Goal: Information Seeking & Learning: Learn about a topic

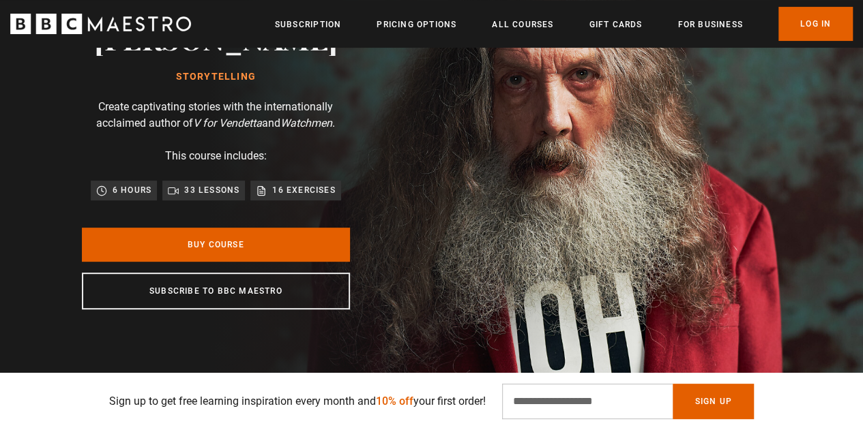
scroll to position [0, 173]
click at [162, 24] on icon "BBC Maestro" at bounding box center [100, 24] width 181 height 20
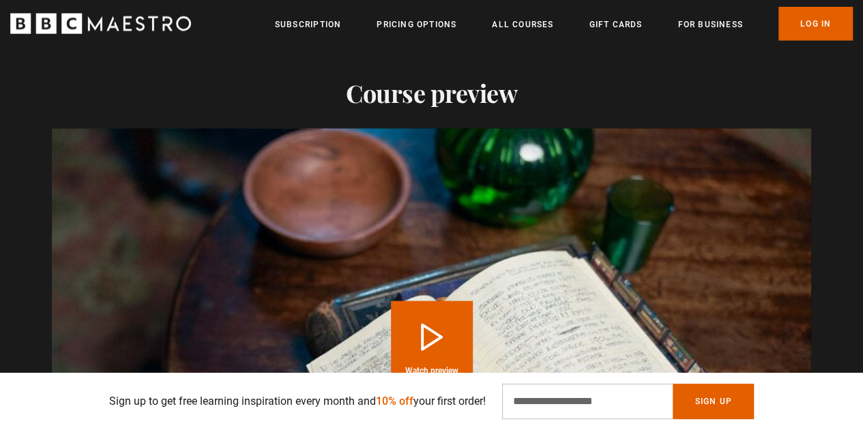
scroll to position [1500, 0]
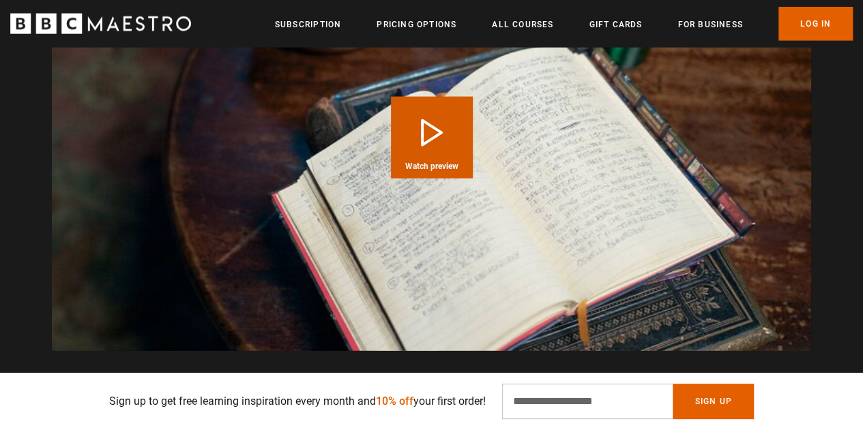
click at [421, 143] on button "Play Course overview for Storytelling with Alan Moore Watch preview" at bounding box center [432, 138] width 82 height 82
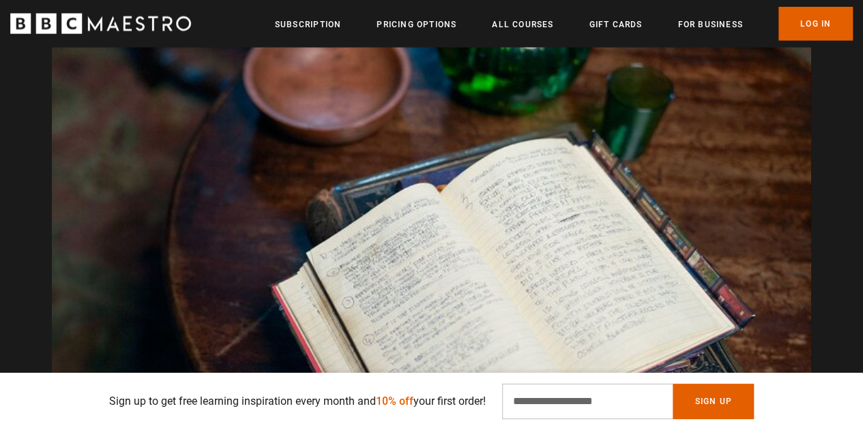
scroll to position [0, 1560]
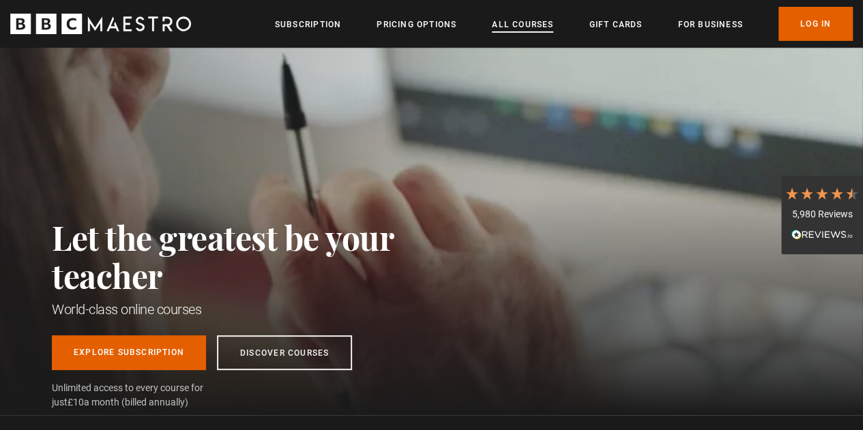
drag, startPoint x: 0, startPoint y: 0, endPoint x: 524, endPoint y: 20, distance: 524.0
click at [524, 20] on link "All Courses" at bounding box center [522, 25] width 61 height 14
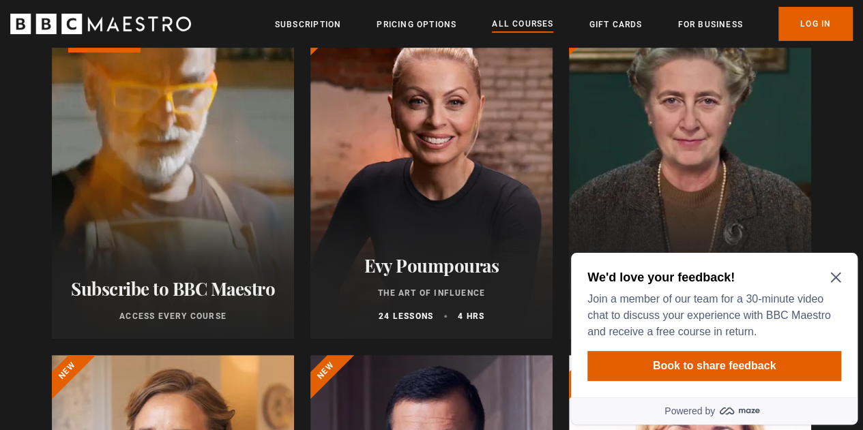
click at [835, 278] on icon "Close Maze Prompt" at bounding box center [835, 278] width 10 height 10
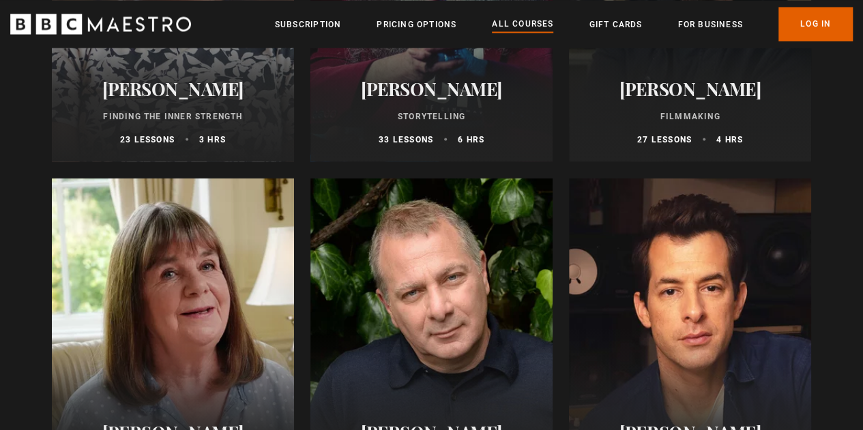
scroll to position [3955, 0]
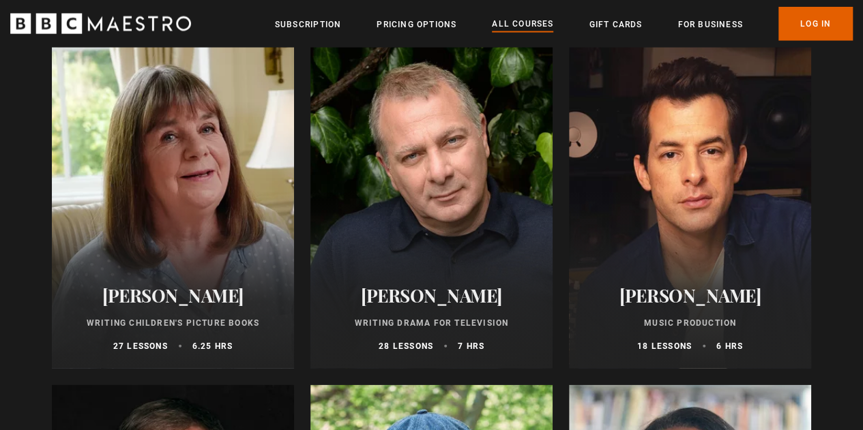
click at [160, 185] on div at bounding box center [173, 205] width 242 height 327
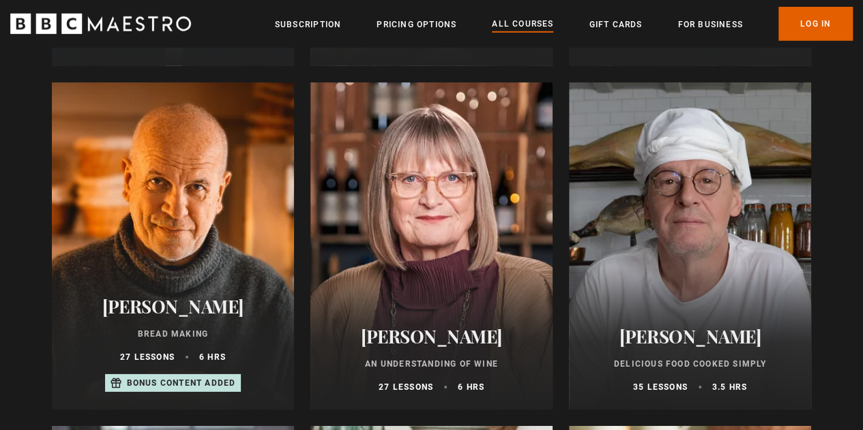
scroll to position [4636, 0]
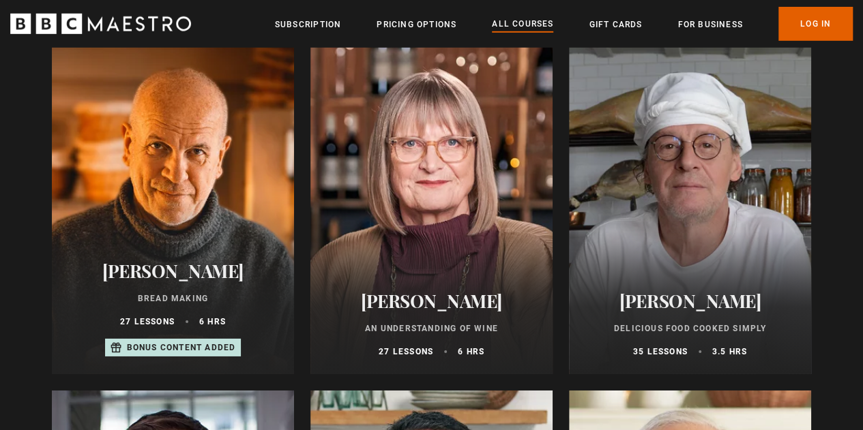
click at [697, 173] on div at bounding box center [690, 210] width 242 height 327
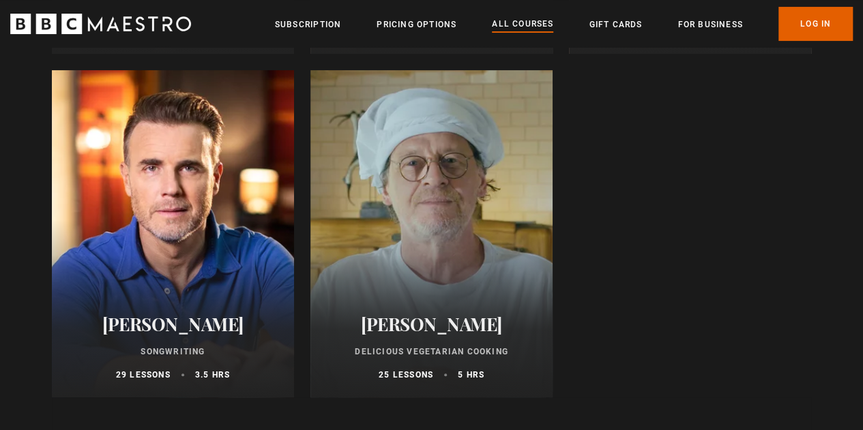
scroll to position [5318, 0]
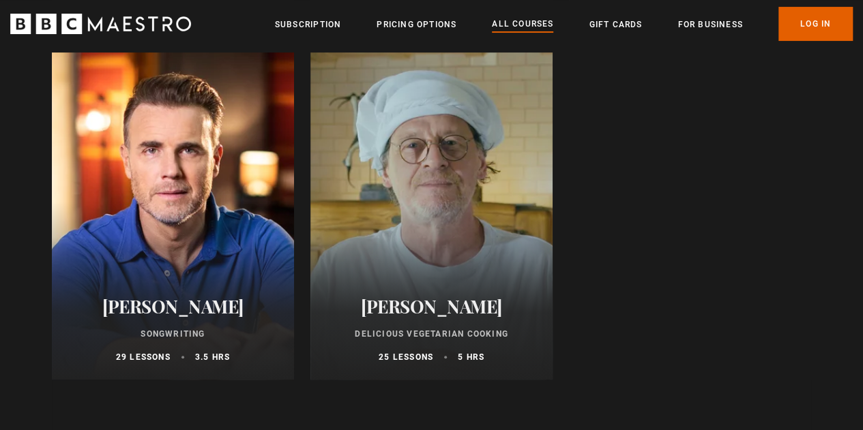
click at [391, 179] on div at bounding box center [431, 216] width 242 height 327
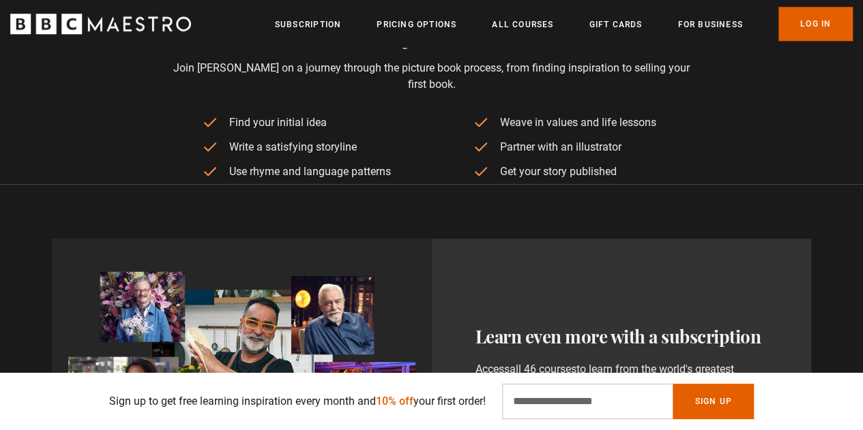
scroll to position [0, 693]
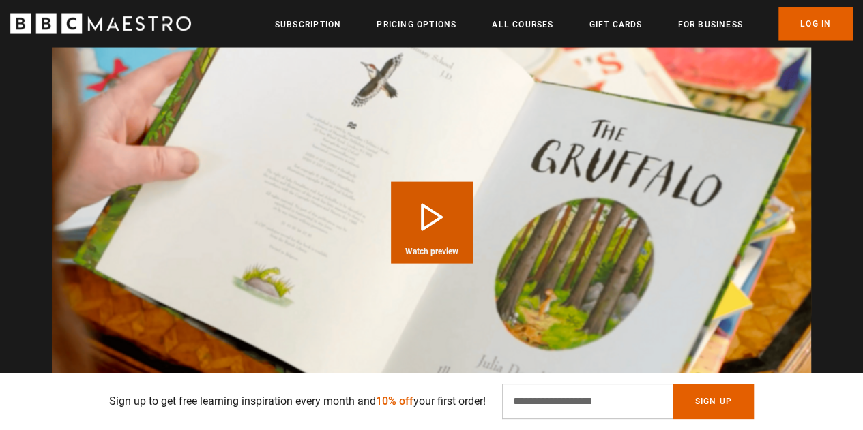
click at [391, 207] on button "Play Course overview for Writing Children's Picture Books with Julia Donaldson …" at bounding box center [432, 223] width 82 height 82
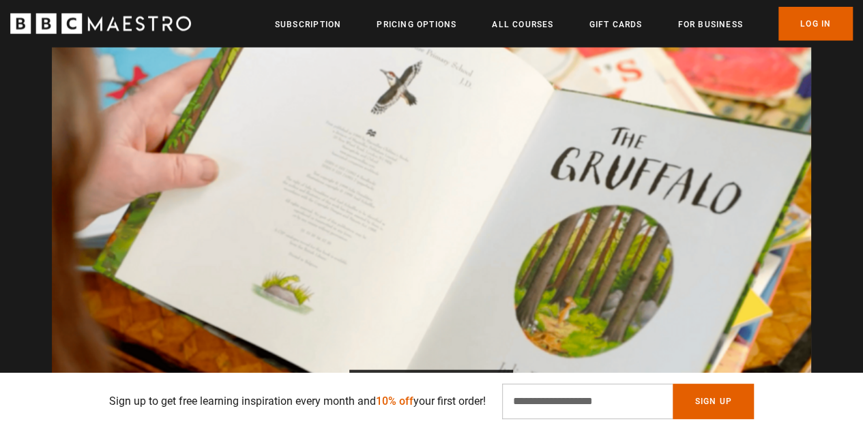
scroll to position [0, 1213]
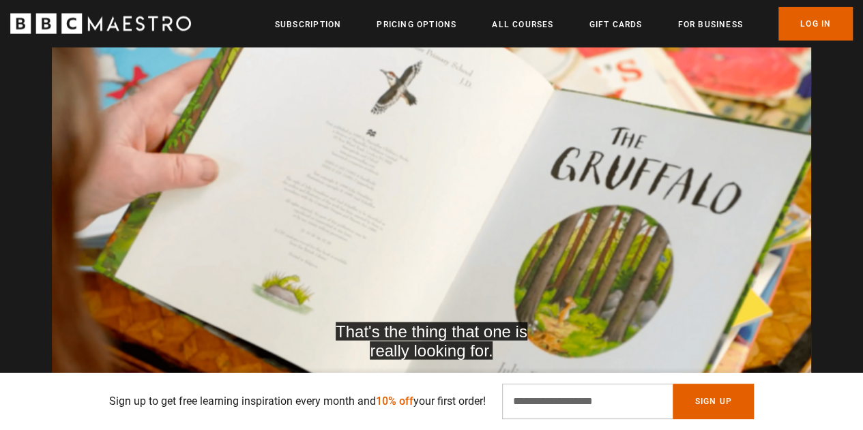
click at [273, 368] on div "10s Skip Back 10 seconds Pause 10s Skip Forward 10 seconds Loaded : 93.14% 0:32…" at bounding box center [431, 406] width 759 height 76
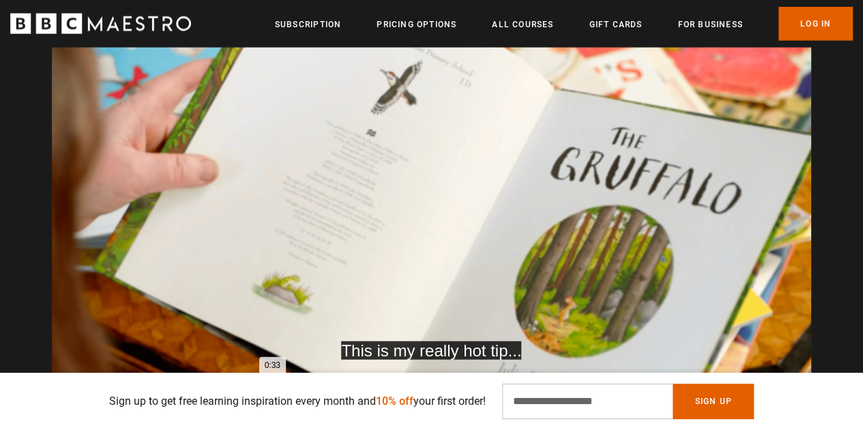
click at [271, 385] on div "0:33" at bounding box center [169, 387] width 206 height 4
click at [269, 385] on div "0:29" at bounding box center [172, 387] width 212 height 4
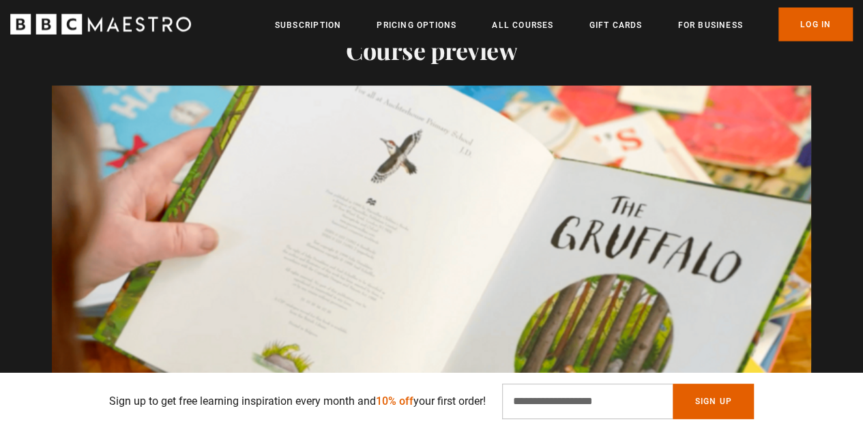
scroll to position [0, 1560]
drag, startPoint x: 468, startPoint y: 119, endPoint x: 466, endPoint y: 51, distance: 67.5
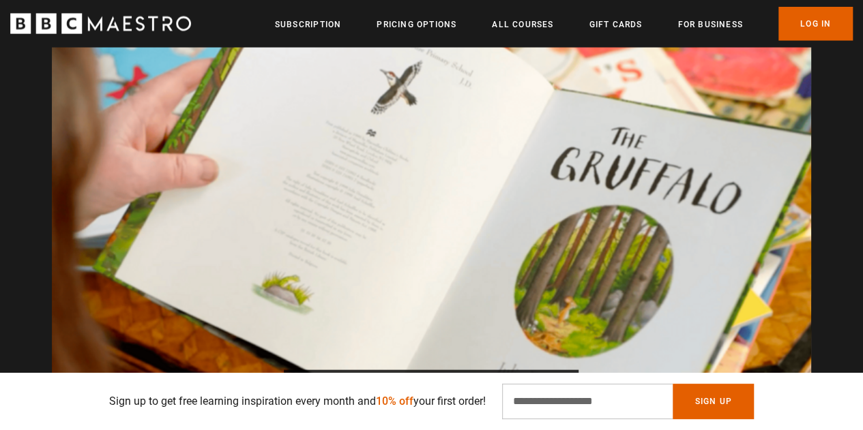
scroll to position [0, 1733]
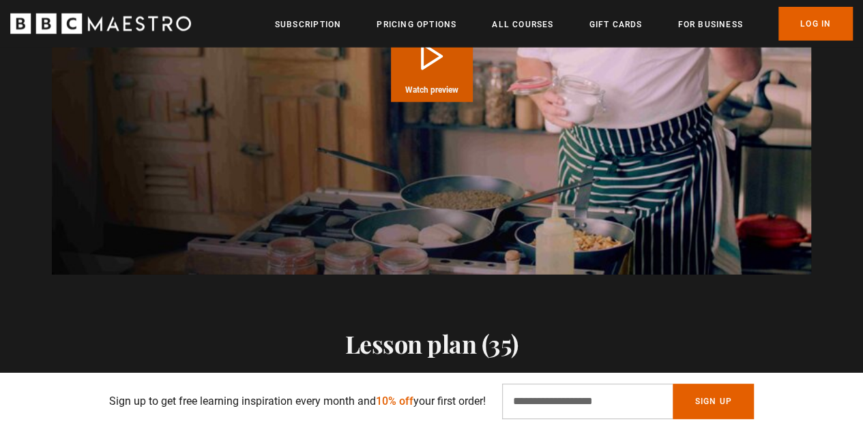
scroll to position [0, 693]
click at [438, 102] on button "Play Course overview for Delicious Food Cooked Simply with Marco Pierre White W…" at bounding box center [432, 61] width 82 height 82
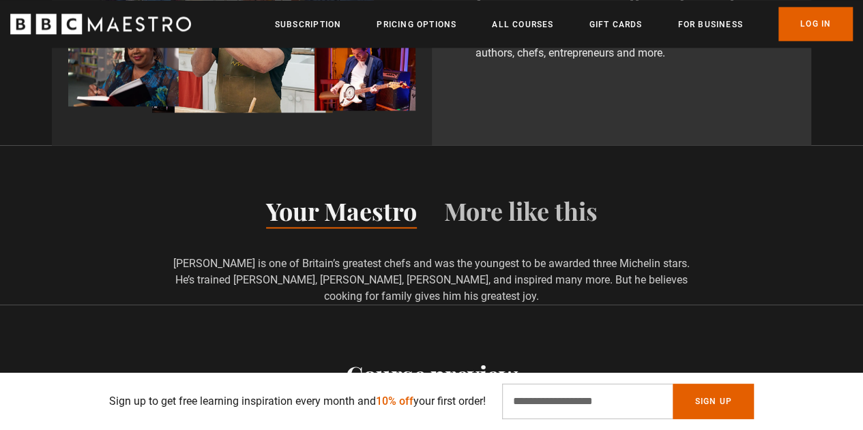
scroll to position [939, 0]
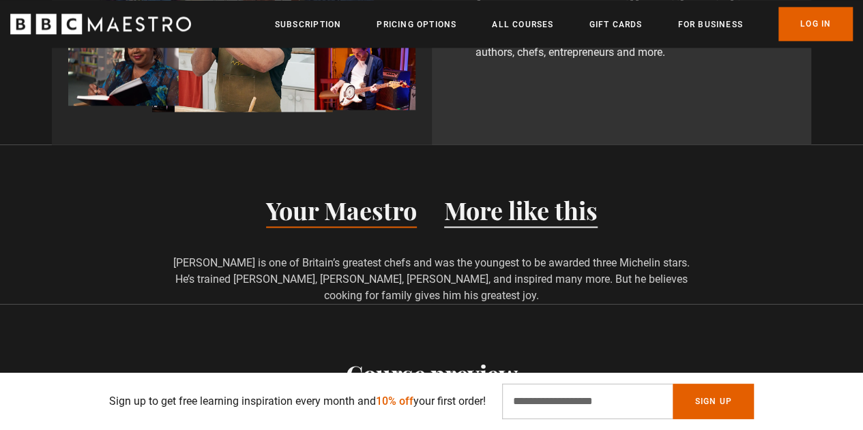
click at [535, 213] on button "More like this" at bounding box center [520, 213] width 153 height 29
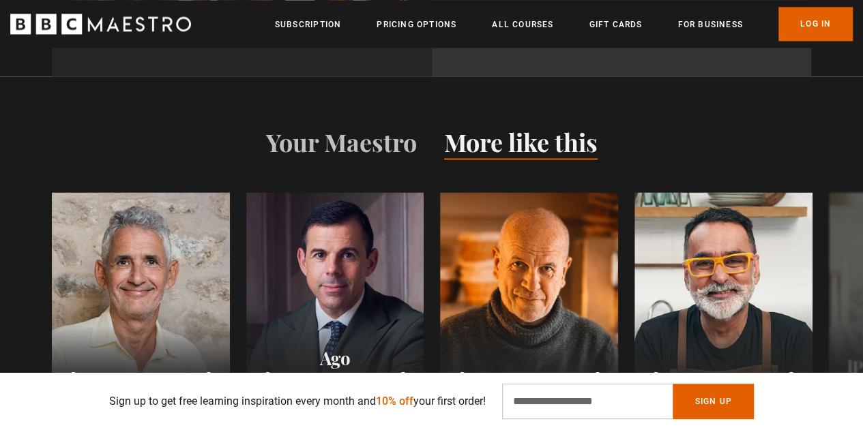
scroll to position [1143, 0]
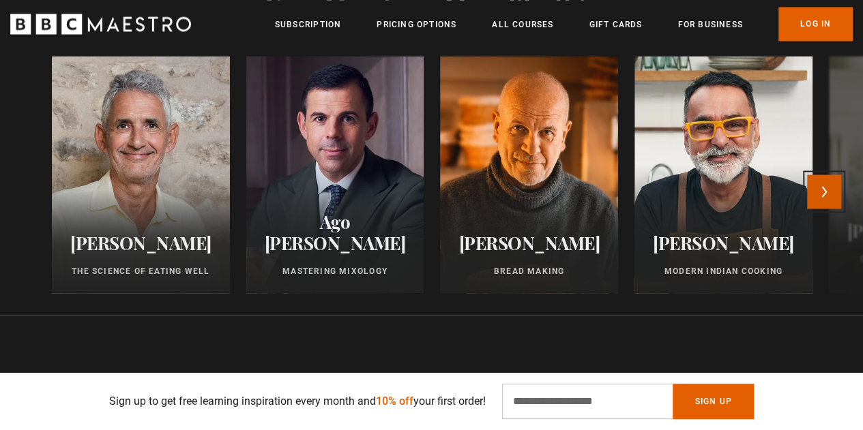
click at [833, 196] on button "Next" at bounding box center [824, 192] width 34 height 34
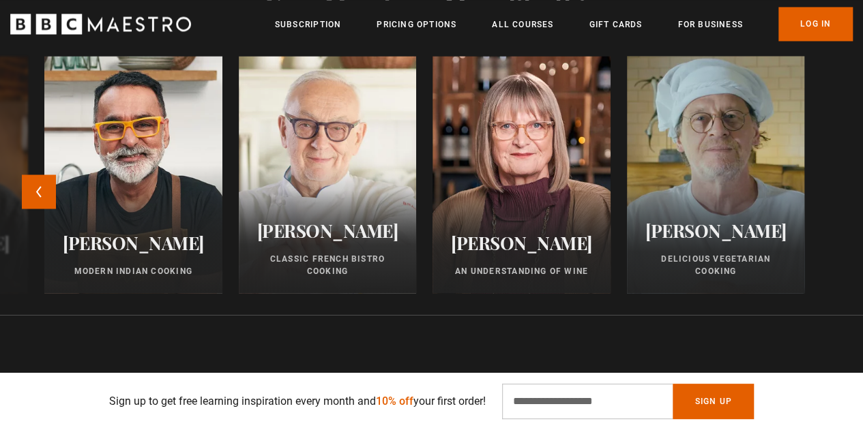
click at [755, 150] on div at bounding box center [716, 174] width 196 height 260
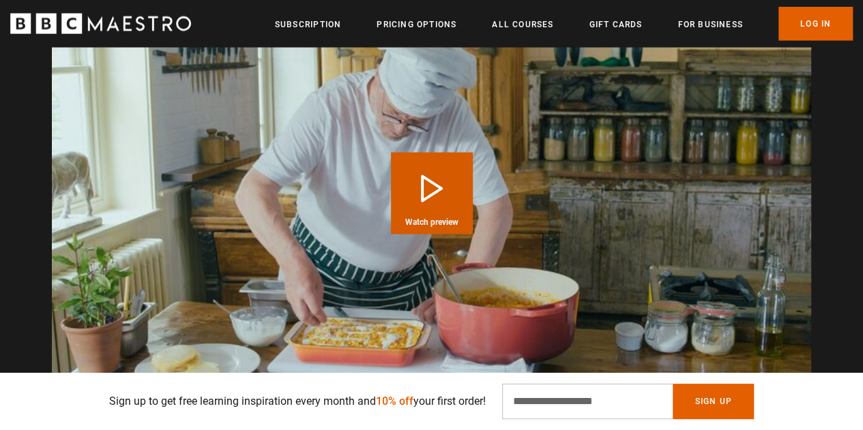
scroll to position [0, 516]
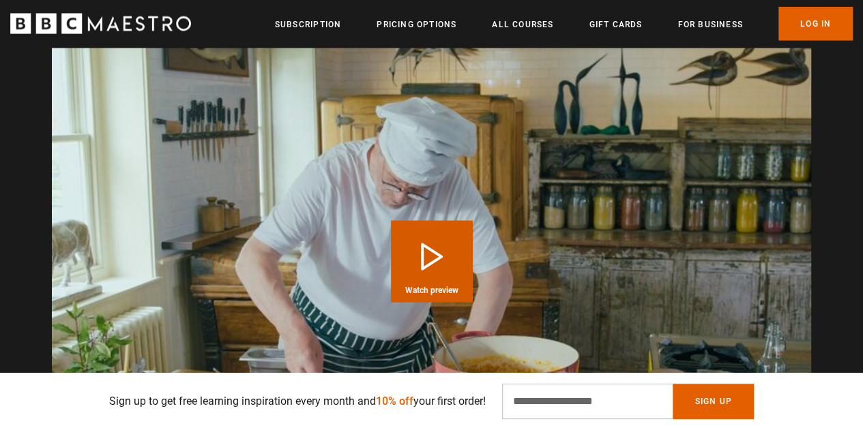
click at [417, 246] on button "Play Course overview for Delicious Vegetarian Cooking with [PERSON_NAME] Watch …" at bounding box center [432, 262] width 82 height 82
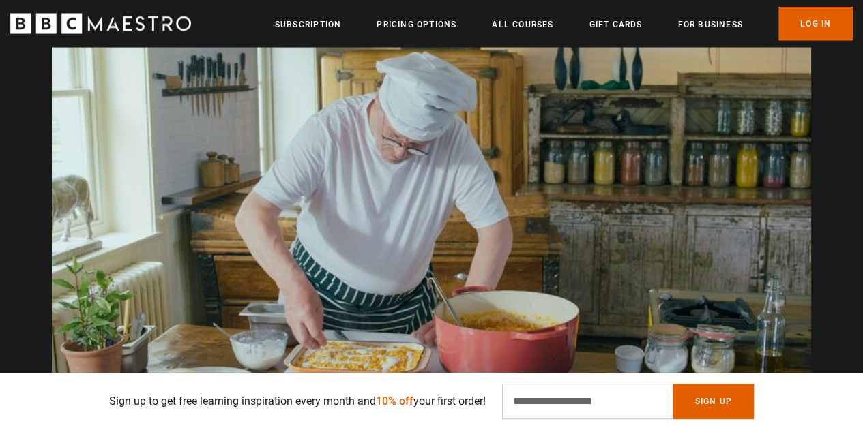
scroll to position [0, 173]
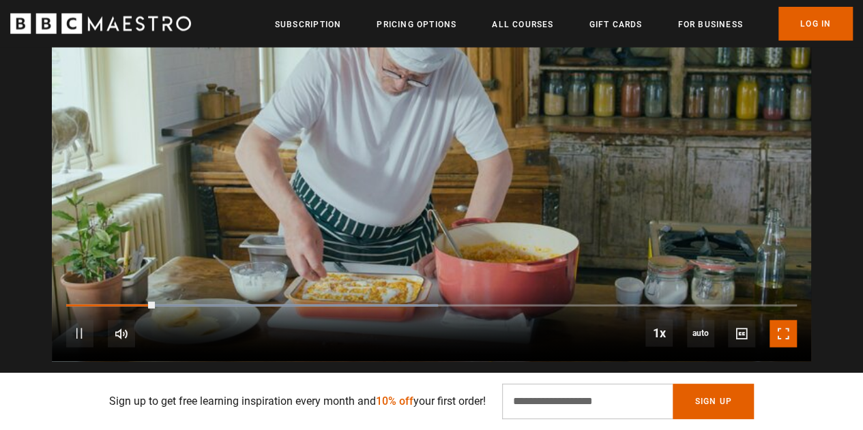
click at [784, 333] on span "Video Player" at bounding box center [782, 333] width 27 height 27
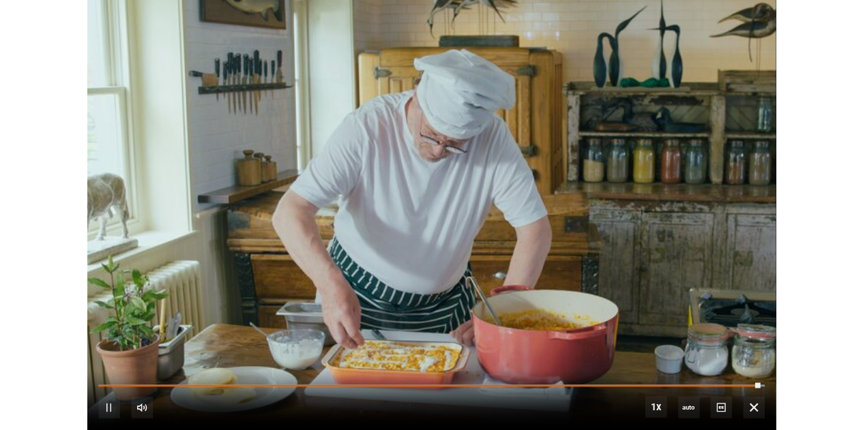
scroll to position [0, 1945]
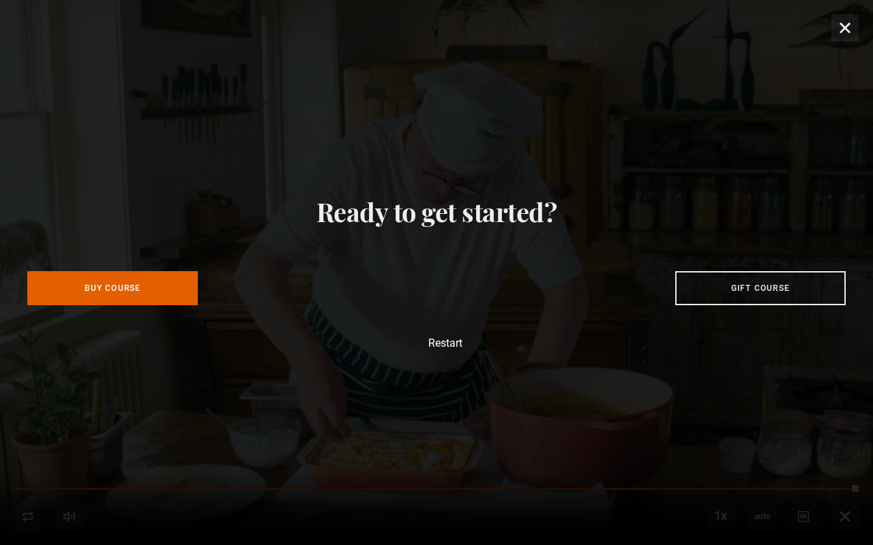
click at [842, 430] on div "Ready to get started? Buy Course Gift course Restart" at bounding box center [436, 272] width 873 height 545
click at [847, 25] on div "Ready to get started? Buy Course Gift course Restart" at bounding box center [436, 272] width 873 height 545
drag, startPoint x: 838, startPoint y: 31, endPoint x: 538, endPoint y: 44, distance: 300.3
click at [837, 31] on div "Ready to get started? Buy Course Gift course Restart" at bounding box center [436, 272] width 873 height 545
drag, startPoint x: 409, startPoint y: 46, endPoint x: 418, endPoint y: 52, distance: 10.4
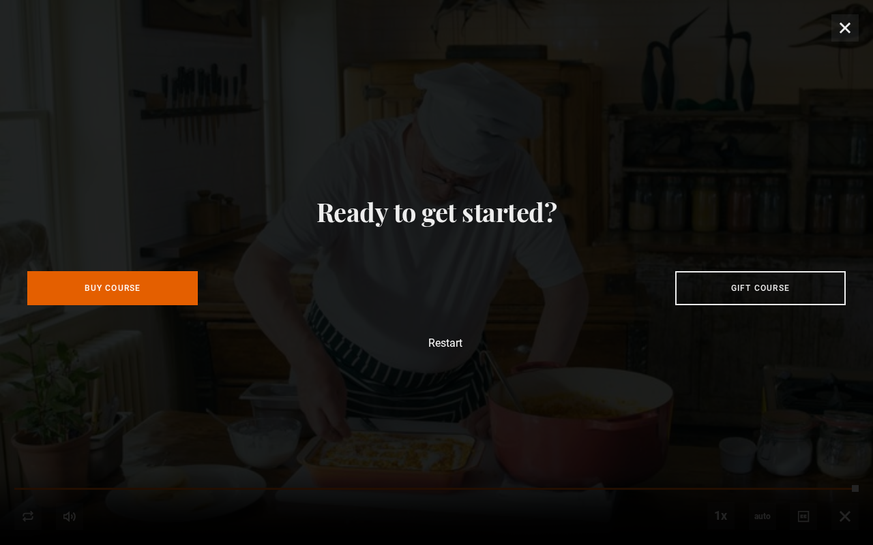
click at [415, 51] on div "Ready to get started? Buy Course Gift course Restart" at bounding box center [436, 272] width 873 height 545
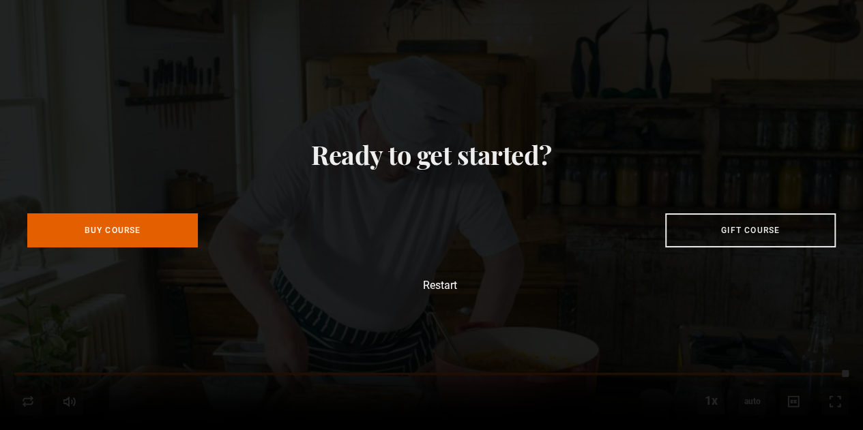
scroll to position [0, 1906]
